Goal: Navigation & Orientation: Go to known website

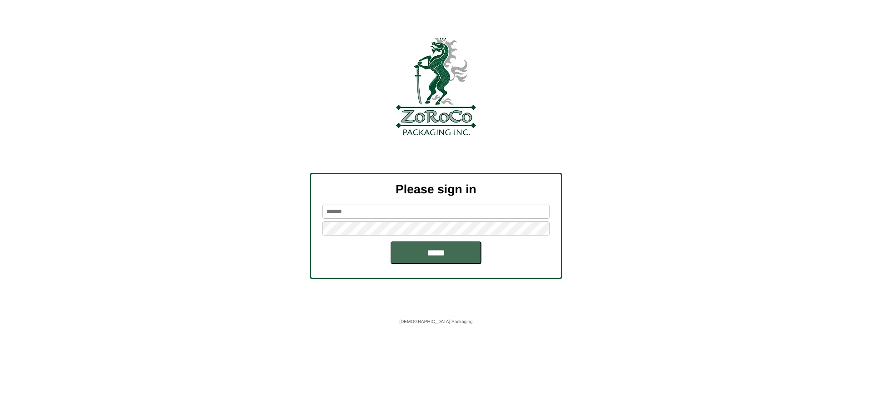
type input "********"
click at [435, 257] on input "*****" at bounding box center [436, 253] width 91 height 23
type input "********"
click at [425, 254] on input "*****" at bounding box center [436, 253] width 91 height 23
